Goal: Information Seeking & Learning: Learn about a topic

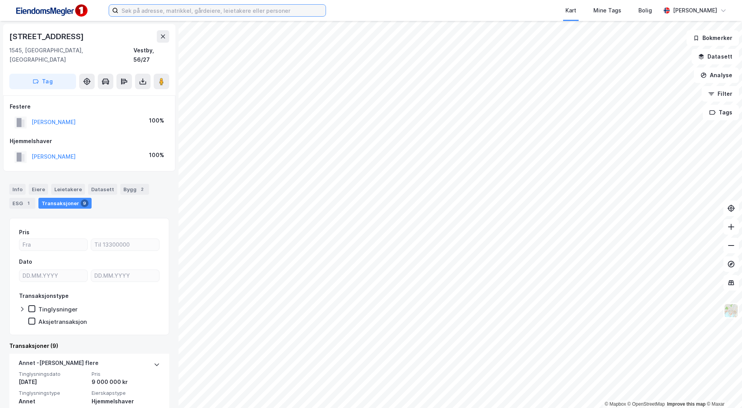
click at [227, 14] on input at bounding box center [221, 11] width 207 height 12
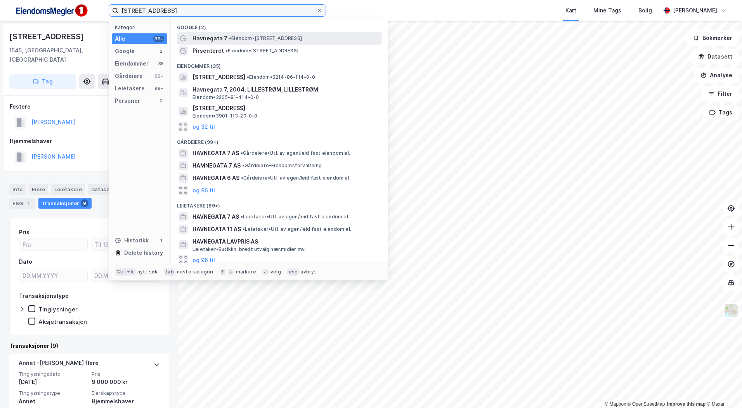
type input "[STREET_ADDRESS]"
click at [218, 34] on span "Havnegata 7" at bounding box center [209, 38] width 35 height 9
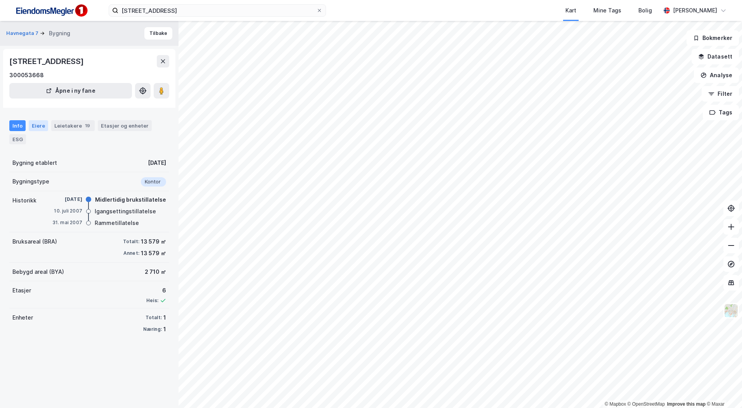
click at [35, 124] on div "Eiere" at bounding box center [38, 125] width 19 height 11
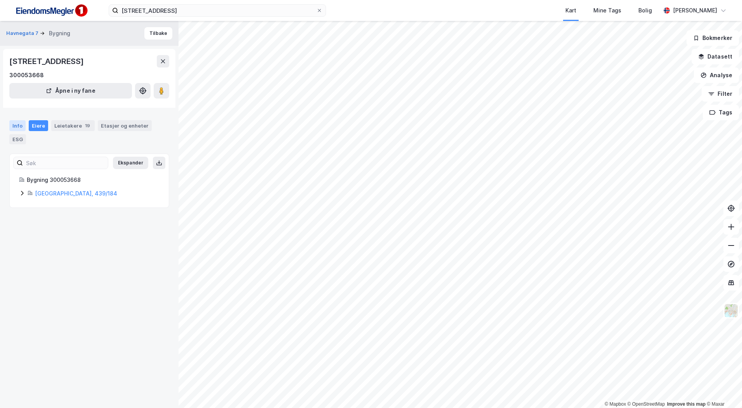
click at [12, 127] on div "Info" at bounding box center [17, 125] width 16 height 11
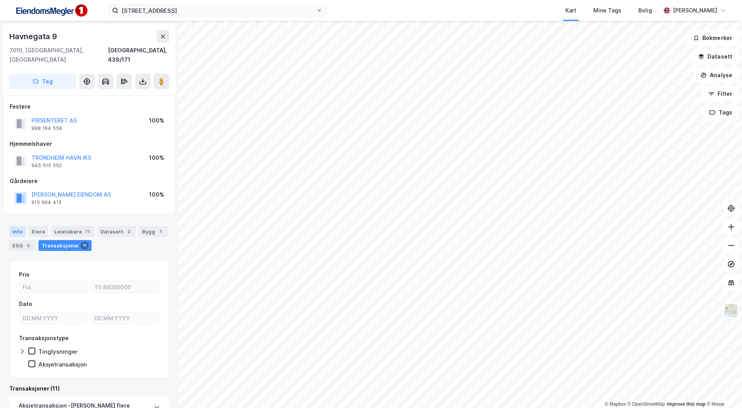
click at [12, 226] on div "Info" at bounding box center [17, 231] width 16 height 11
